Goal: Task Accomplishment & Management: Manage account settings

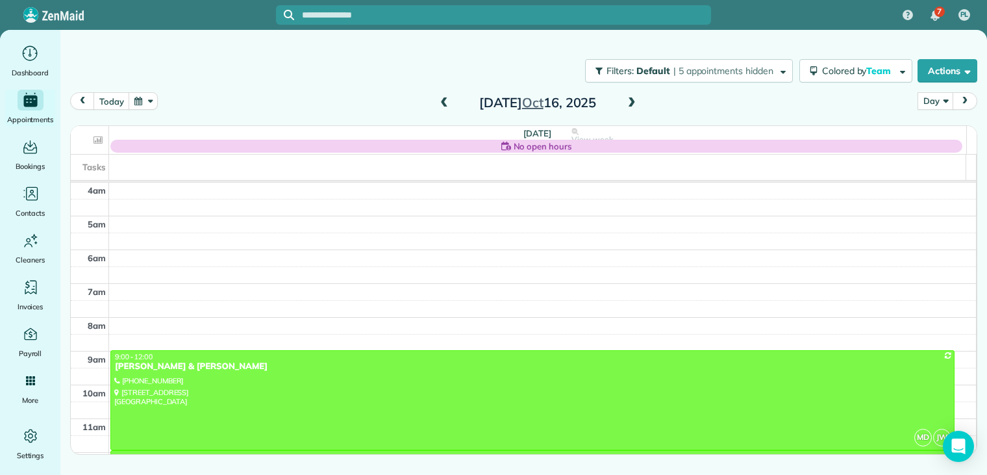
scroll to position [101, 0]
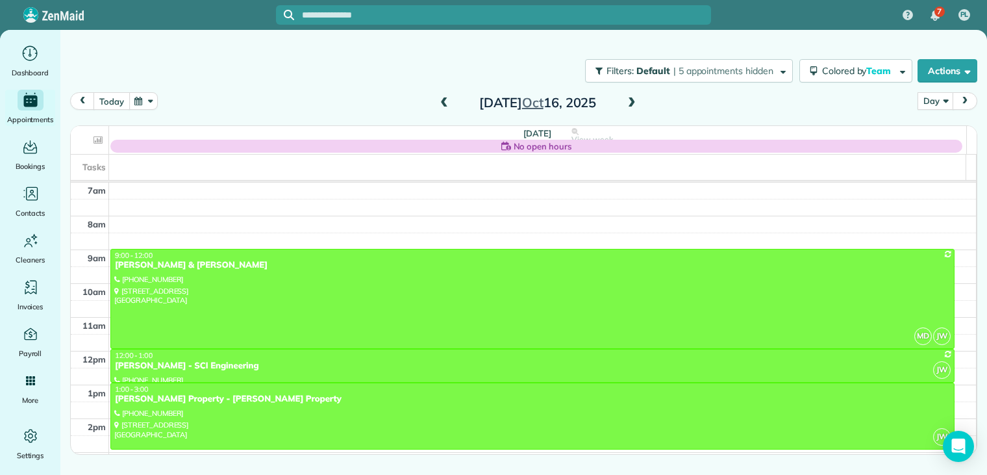
click at [118, 101] on button "today" at bounding box center [112, 101] width 36 height 18
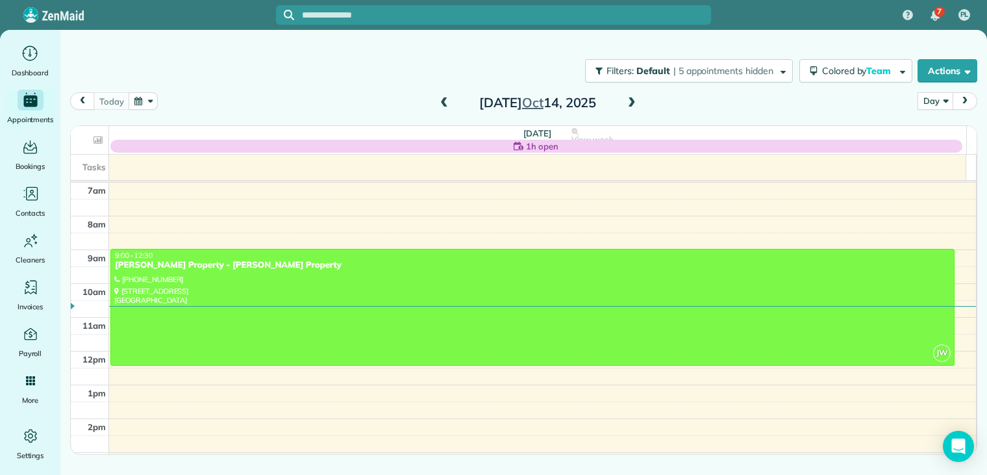
click at [633, 101] on span at bounding box center [632, 103] width 14 height 12
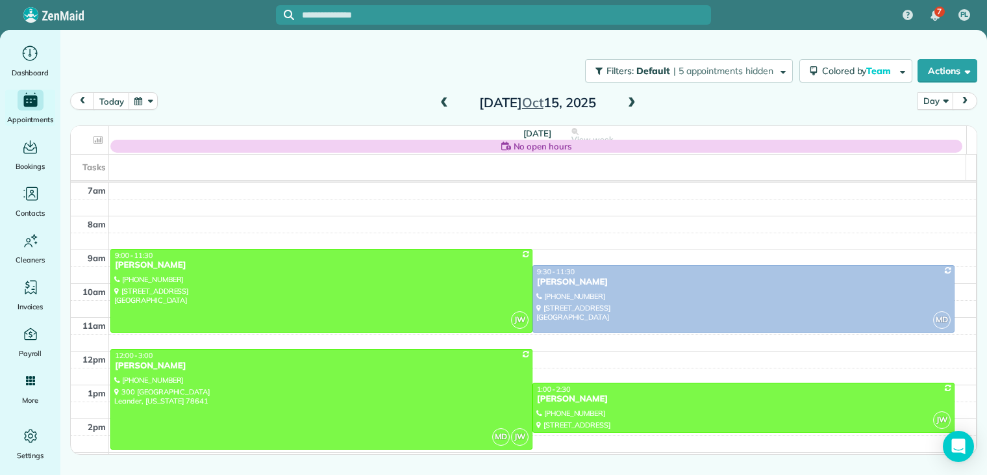
click at [631, 103] on span at bounding box center [632, 103] width 14 height 12
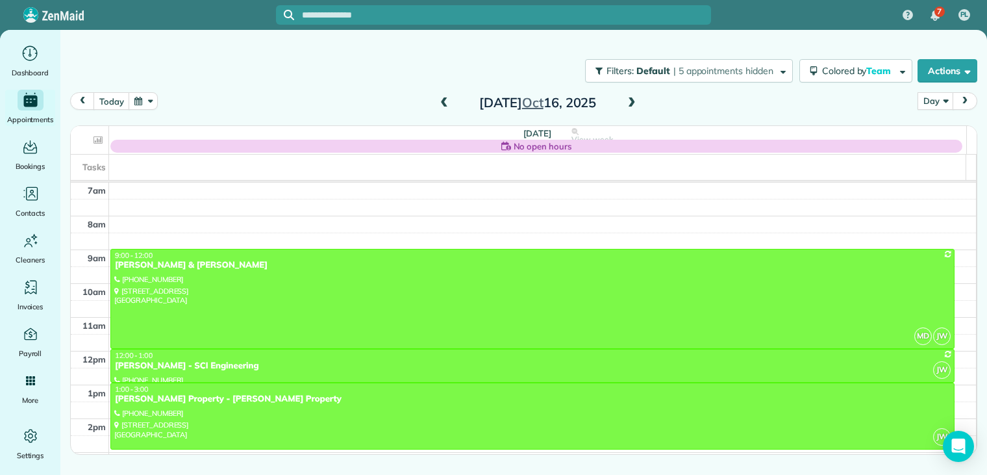
click at [441, 103] on span at bounding box center [444, 103] width 14 height 12
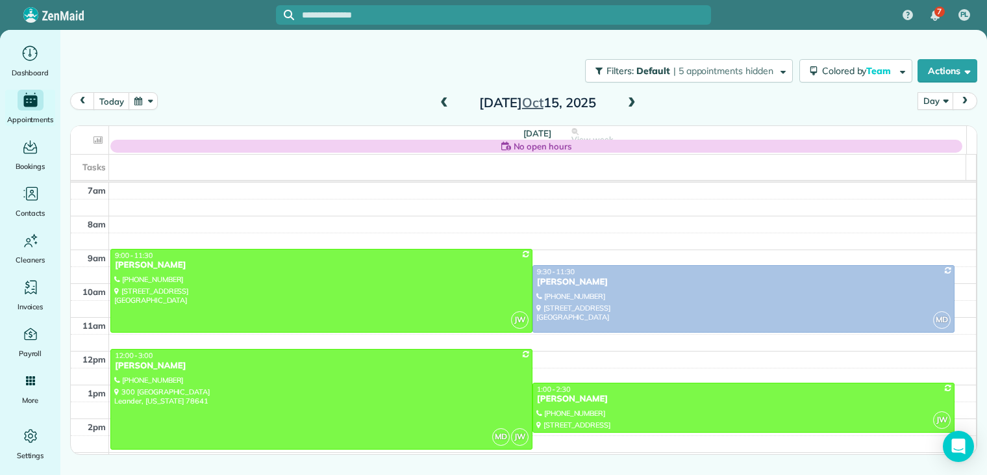
click at [444, 104] on span at bounding box center [444, 103] width 14 height 12
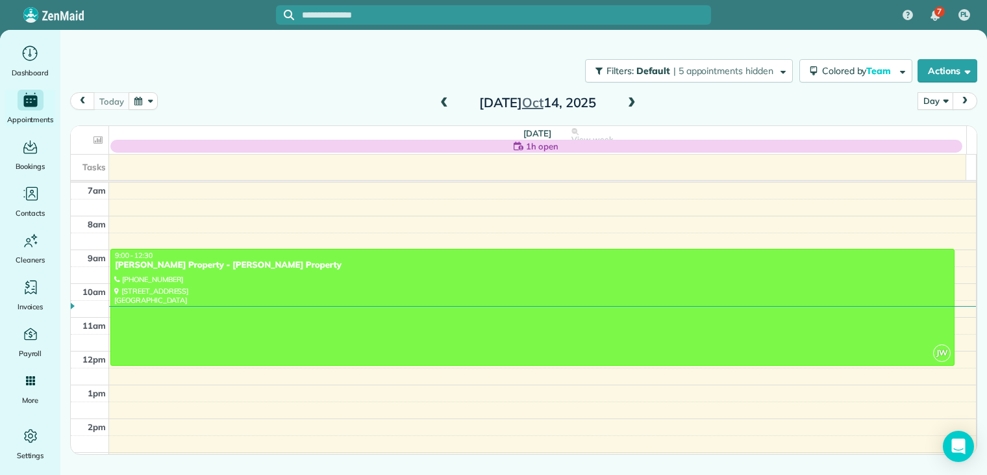
click at [636, 103] on span at bounding box center [632, 103] width 14 height 12
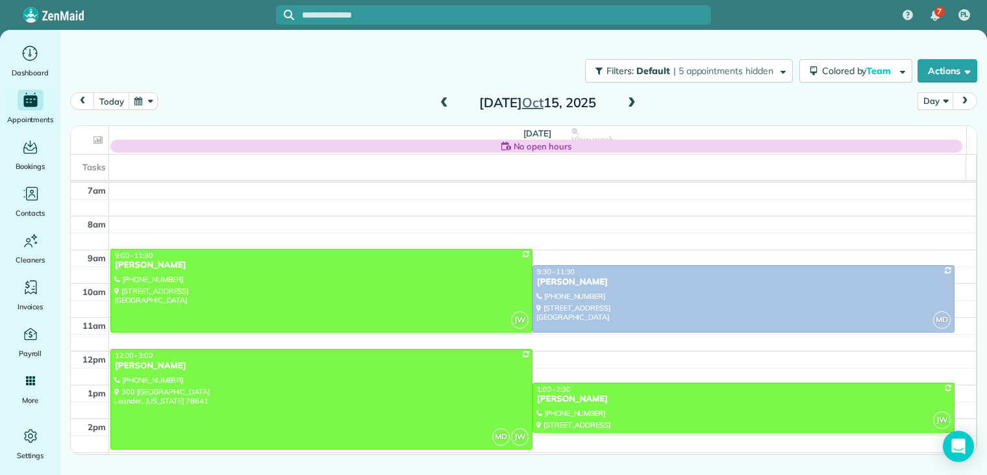
click at [636, 103] on span at bounding box center [632, 103] width 14 height 12
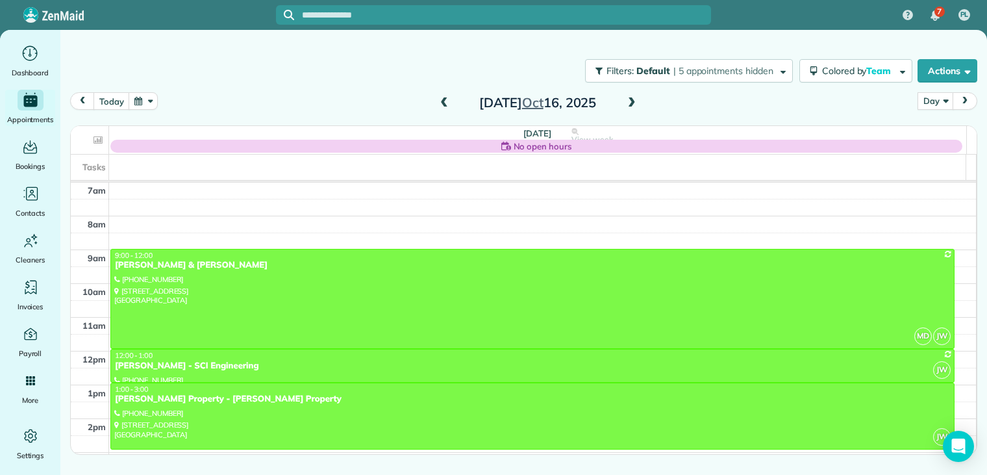
click at [443, 104] on span at bounding box center [444, 103] width 14 height 12
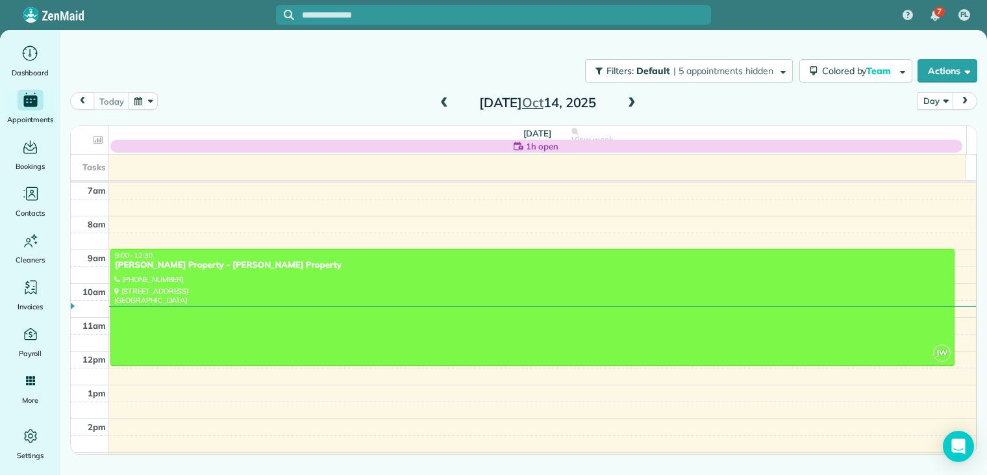
click at [631, 102] on span at bounding box center [632, 103] width 14 height 12
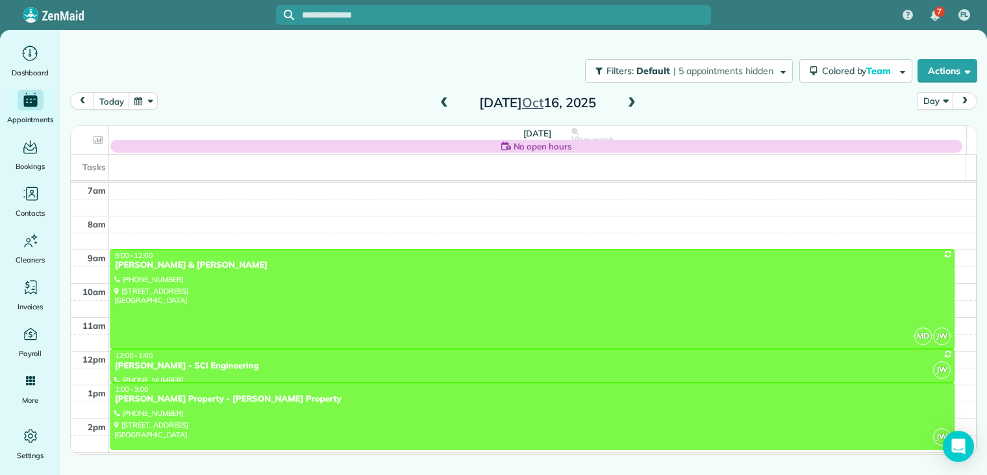
click at [444, 105] on span at bounding box center [444, 103] width 14 height 12
